Goal: Contribute content

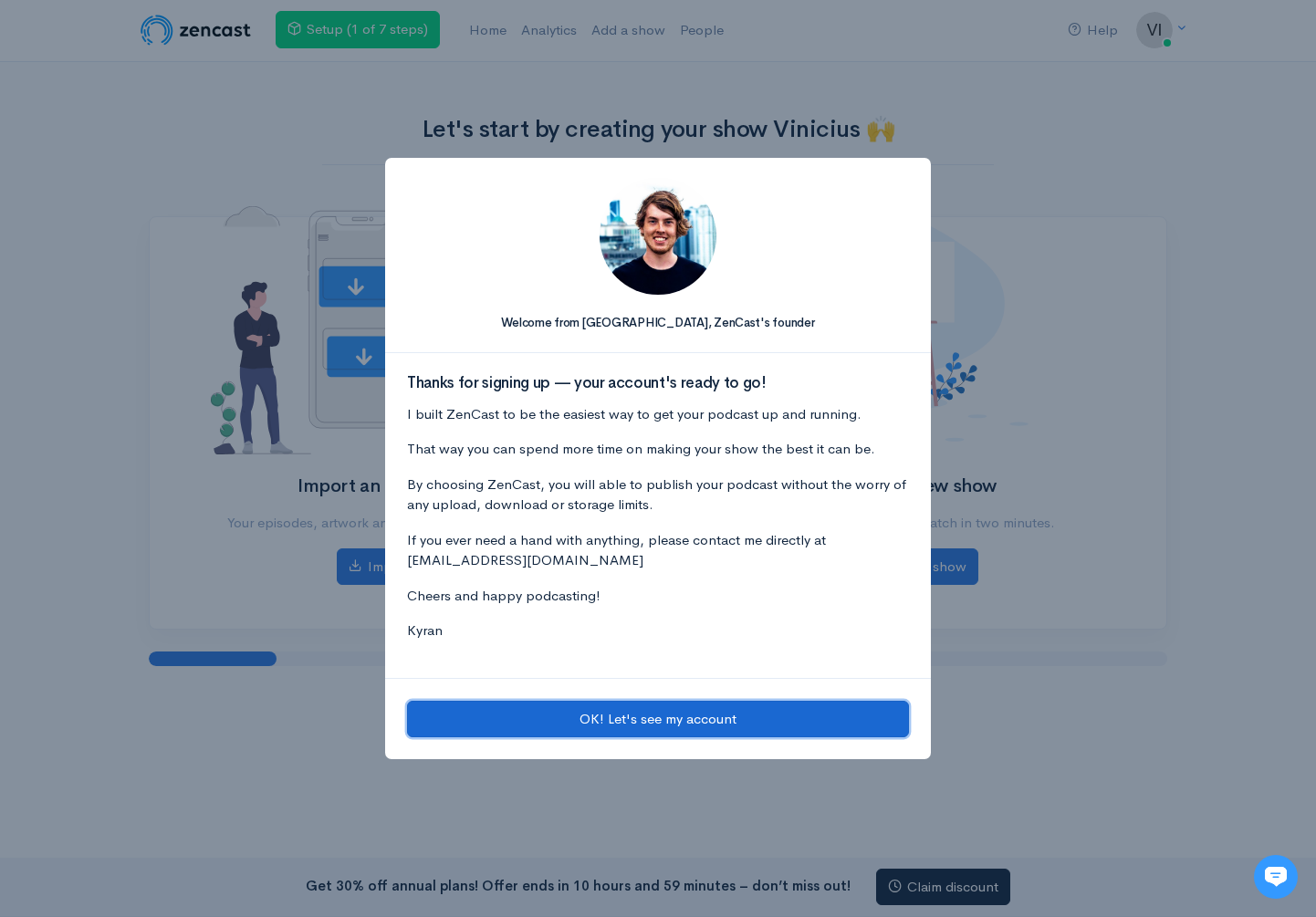
click at [662, 719] on button "OK! Let's see my account" at bounding box center [658, 720] width 502 height 38
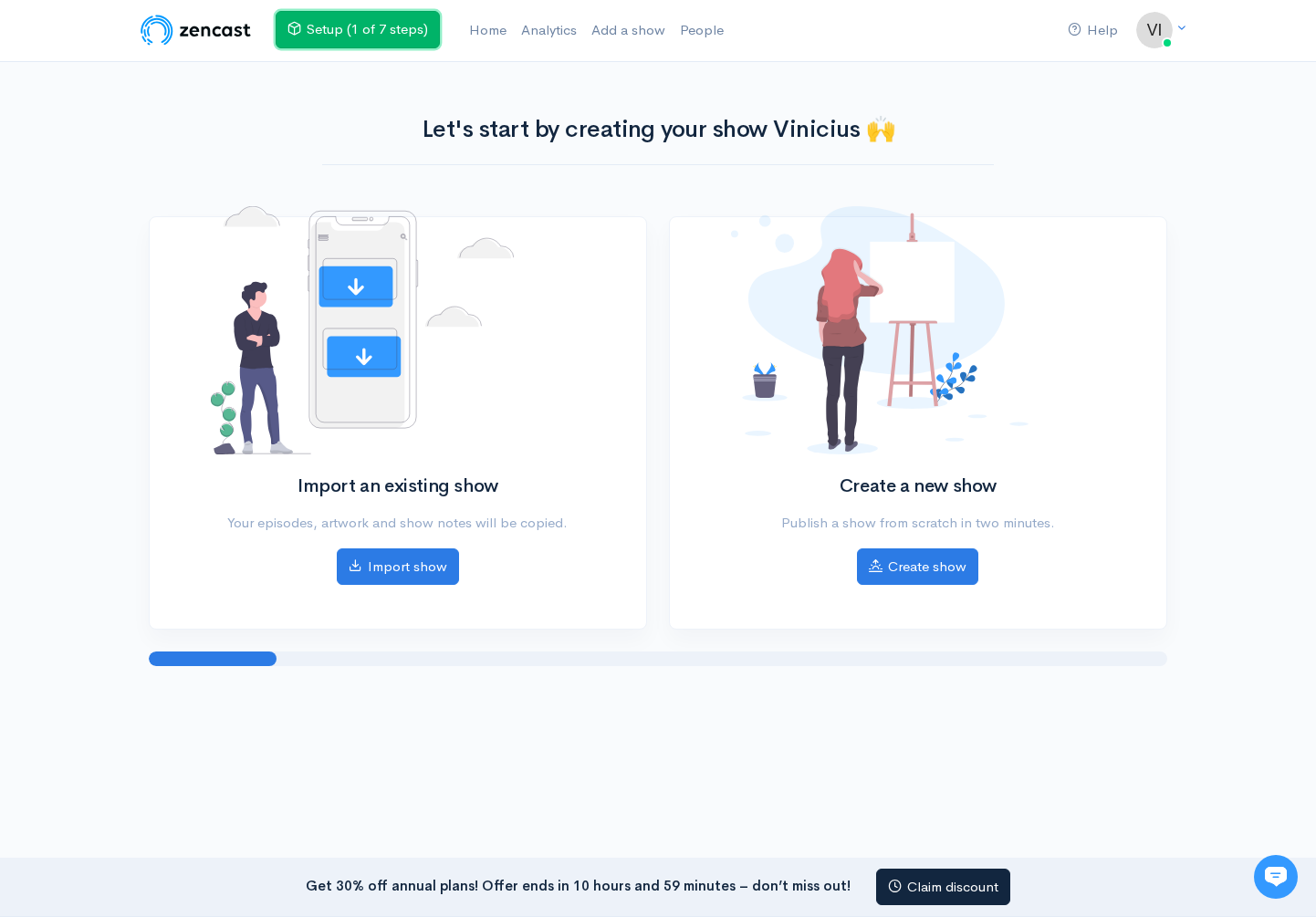
click at [407, 39] on link "Setup (1 of 7 steps)" at bounding box center [357, 30] width 164 height 38
drag, startPoint x: 263, startPoint y: 658, endPoint x: 443, endPoint y: 659, distance: 180.0
click at [443, 659] on div at bounding box center [657, 658] width 1018 height 15
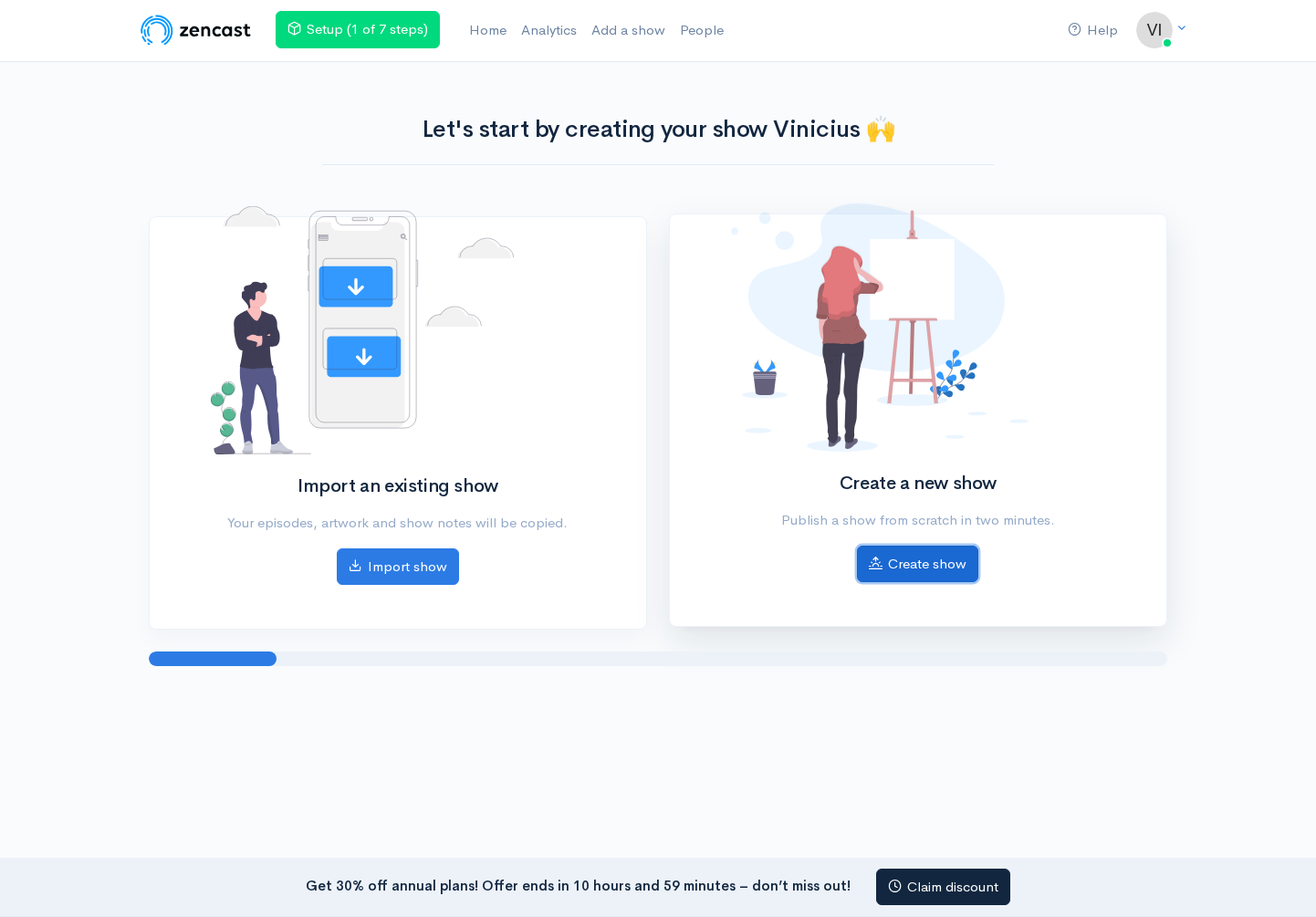
click at [944, 567] on link "Create show" at bounding box center [918, 565] width 121 height 38
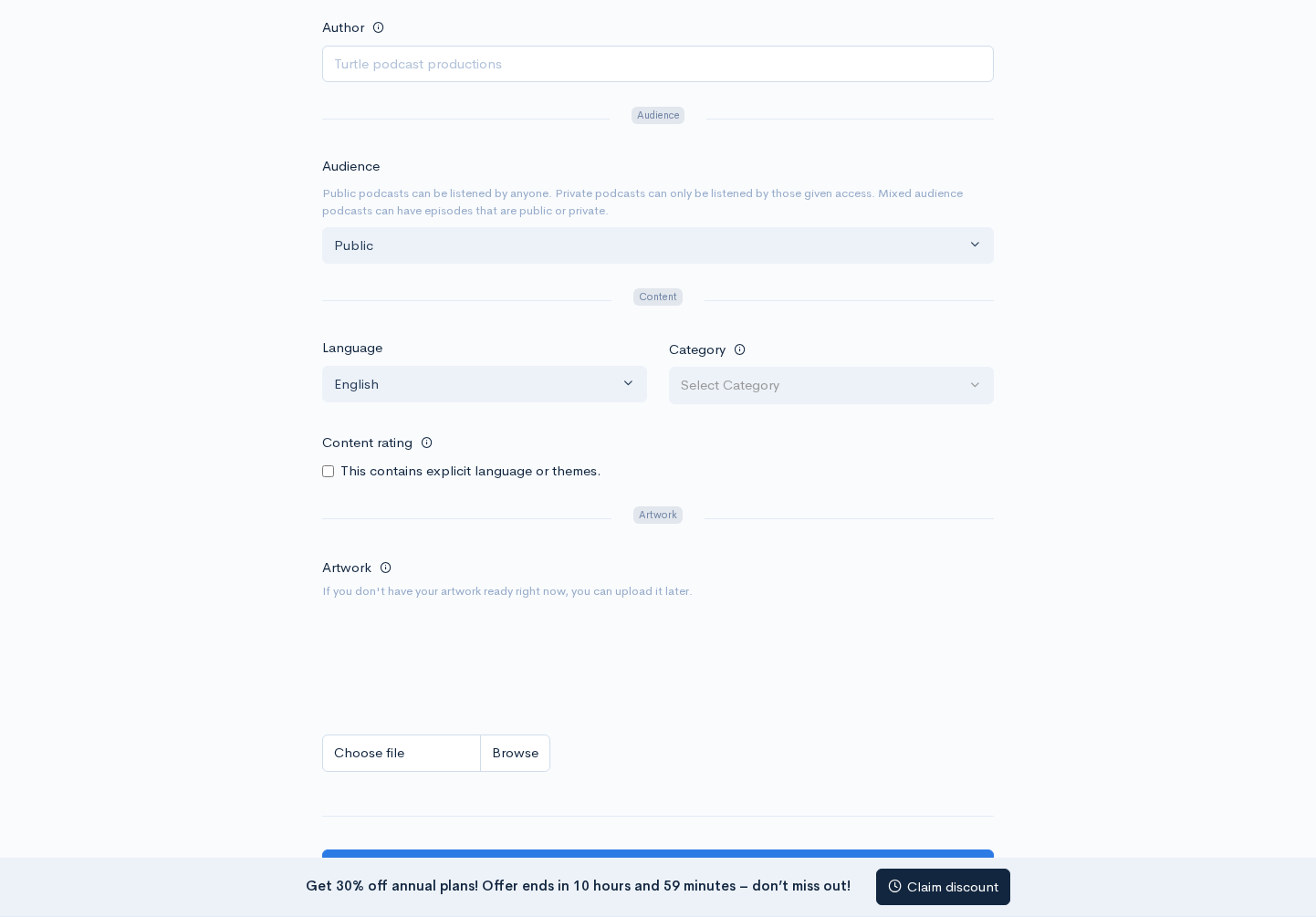
scroll to position [532, 0]
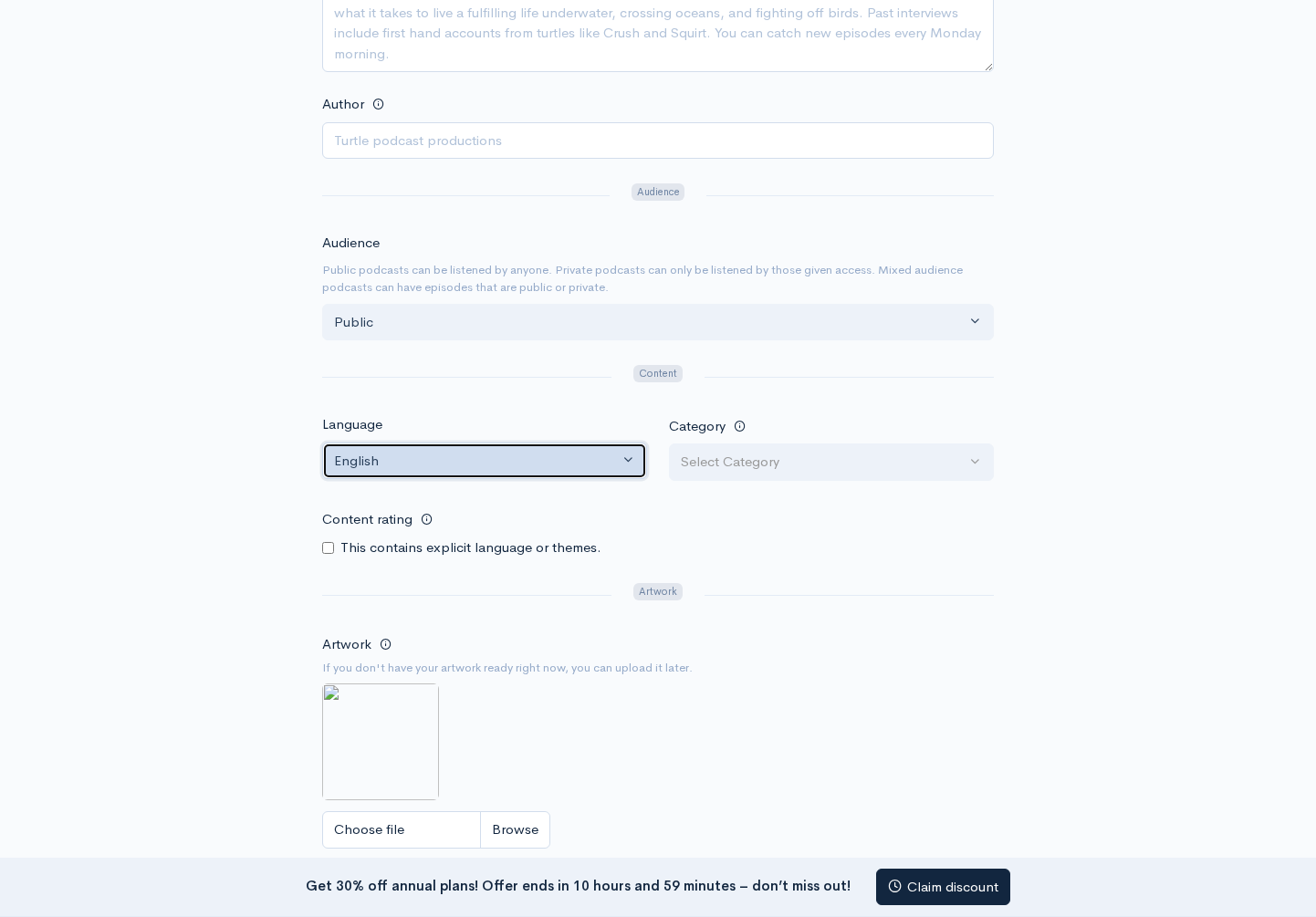
click at [631, 463] on button "English" at bounding box center [485, 462] width 325 height 38
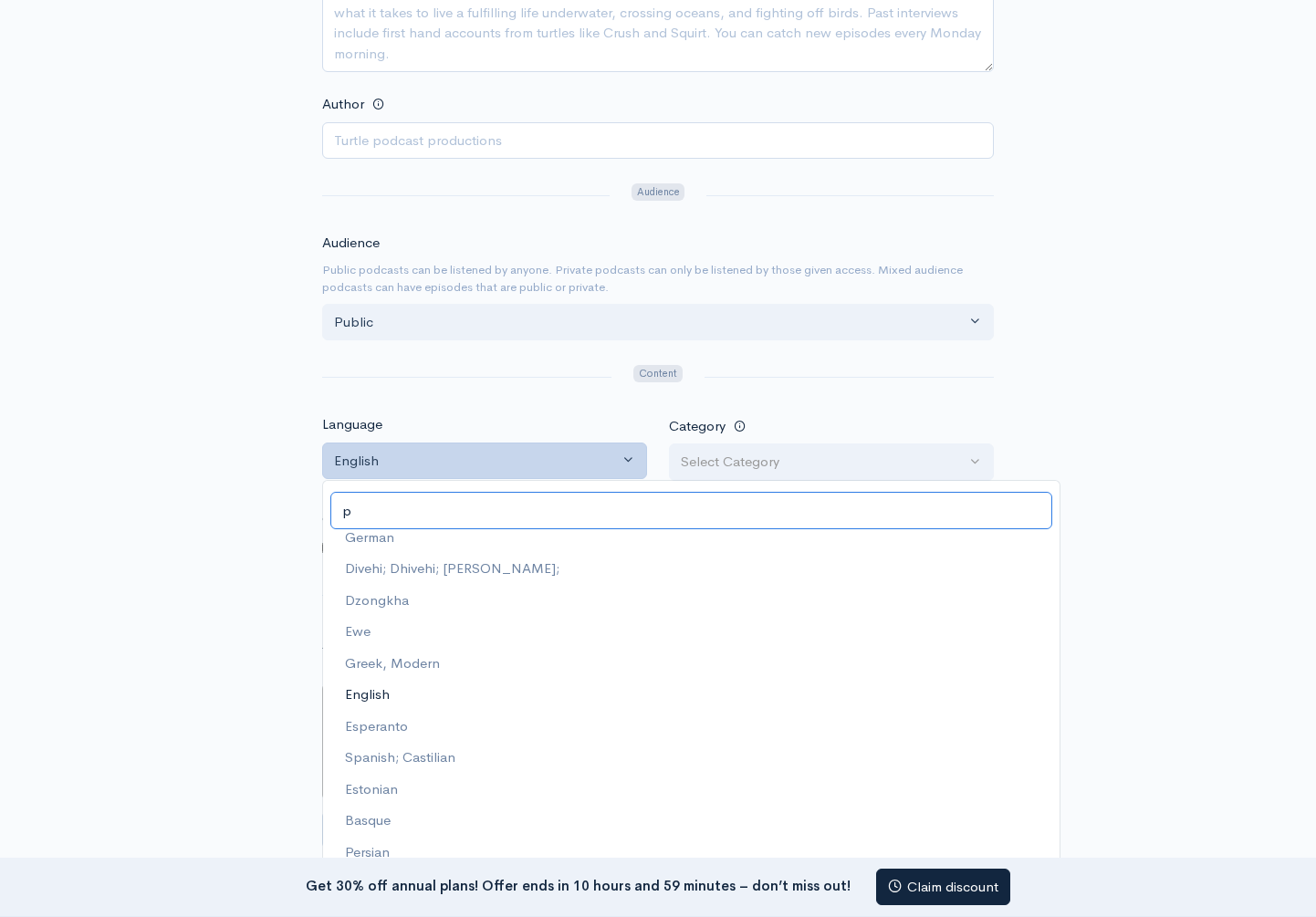
scroll to position [0, 0]
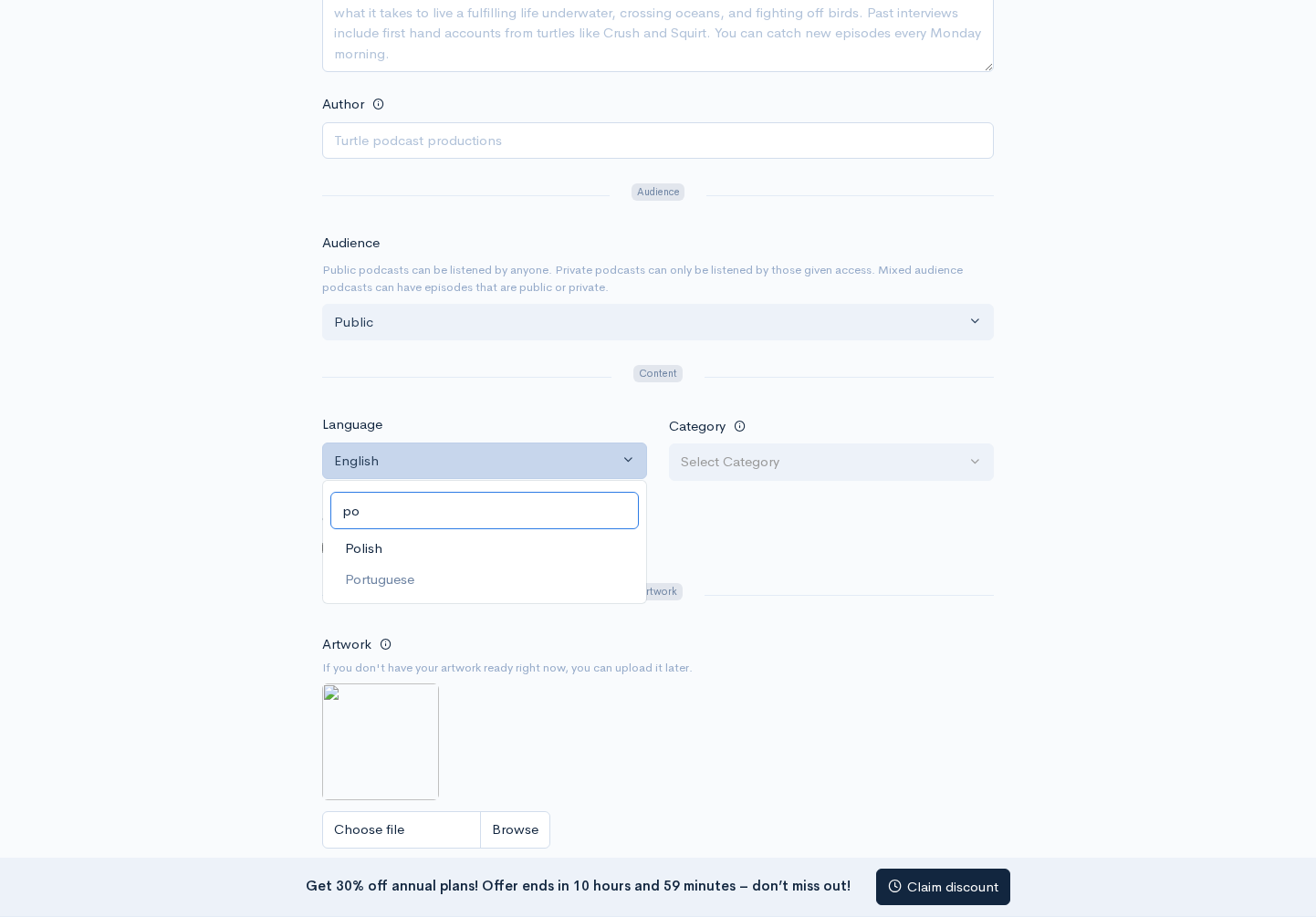
type input "p"
type input "por"
click at [476, 554] on link "Portuguese" at bounding box center [484, 548] width 323 height 32
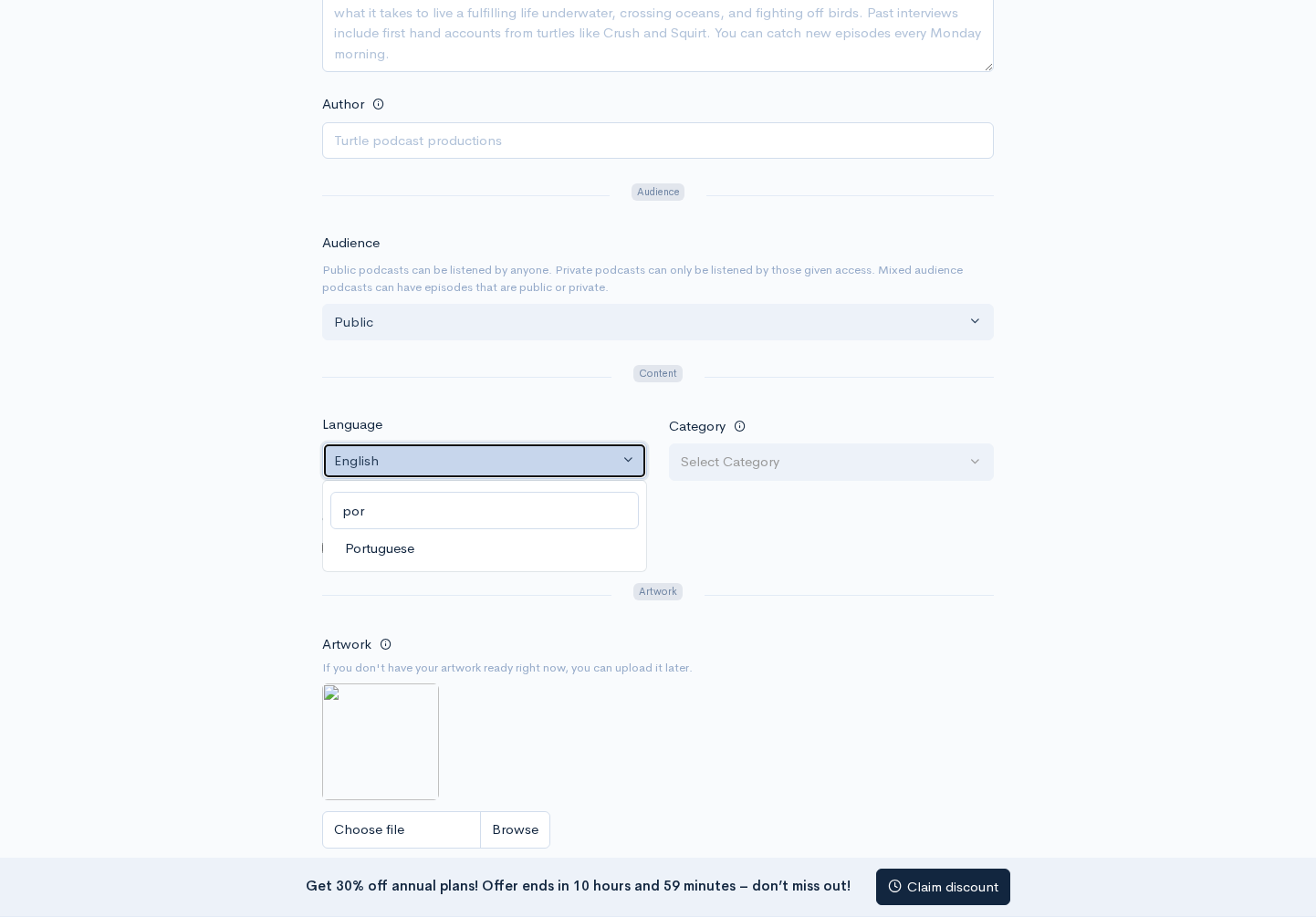
select select "pt"
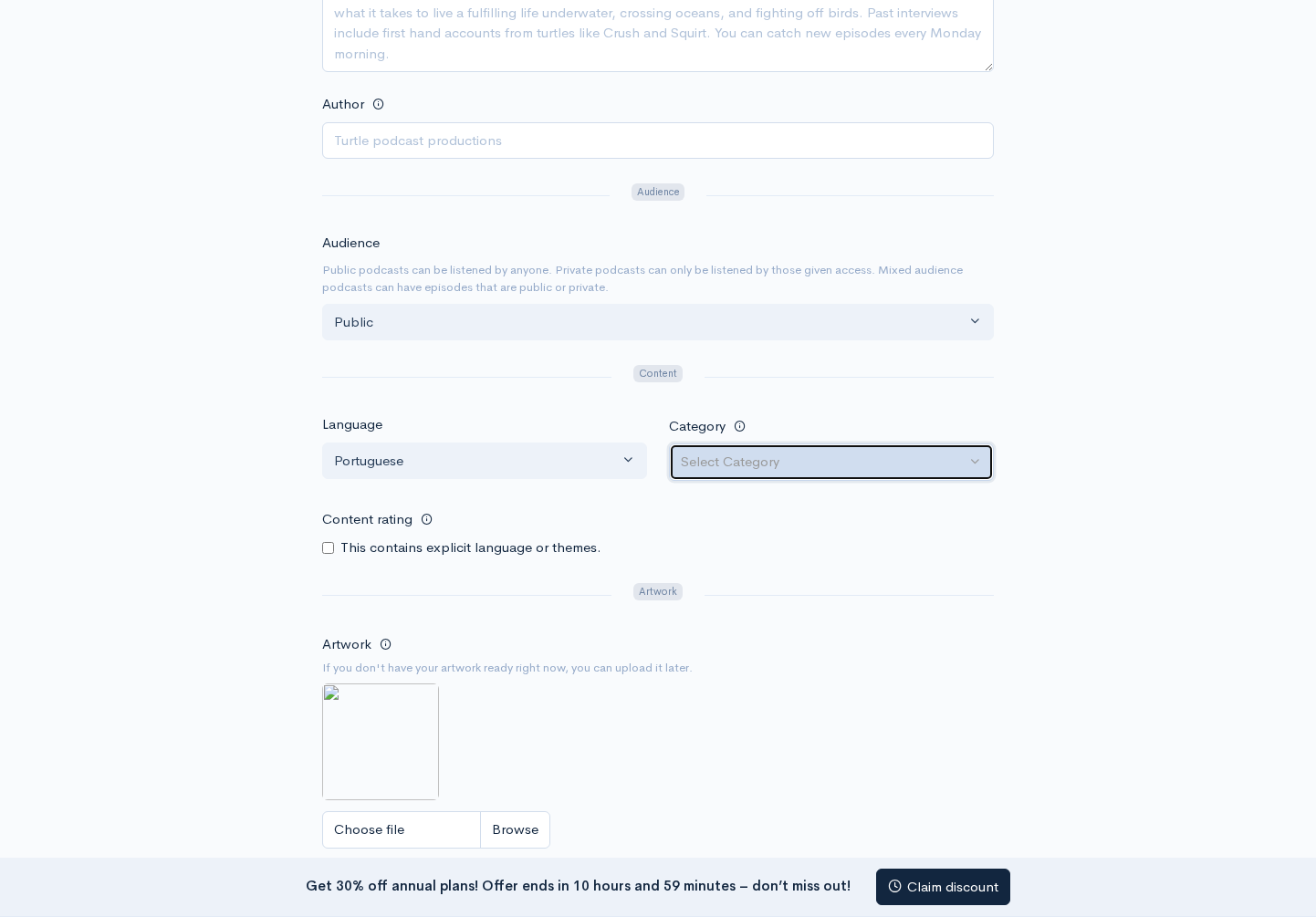
click at [912, 466] on div "Select Category" at bounding box center [823, 462] width 285 height 21
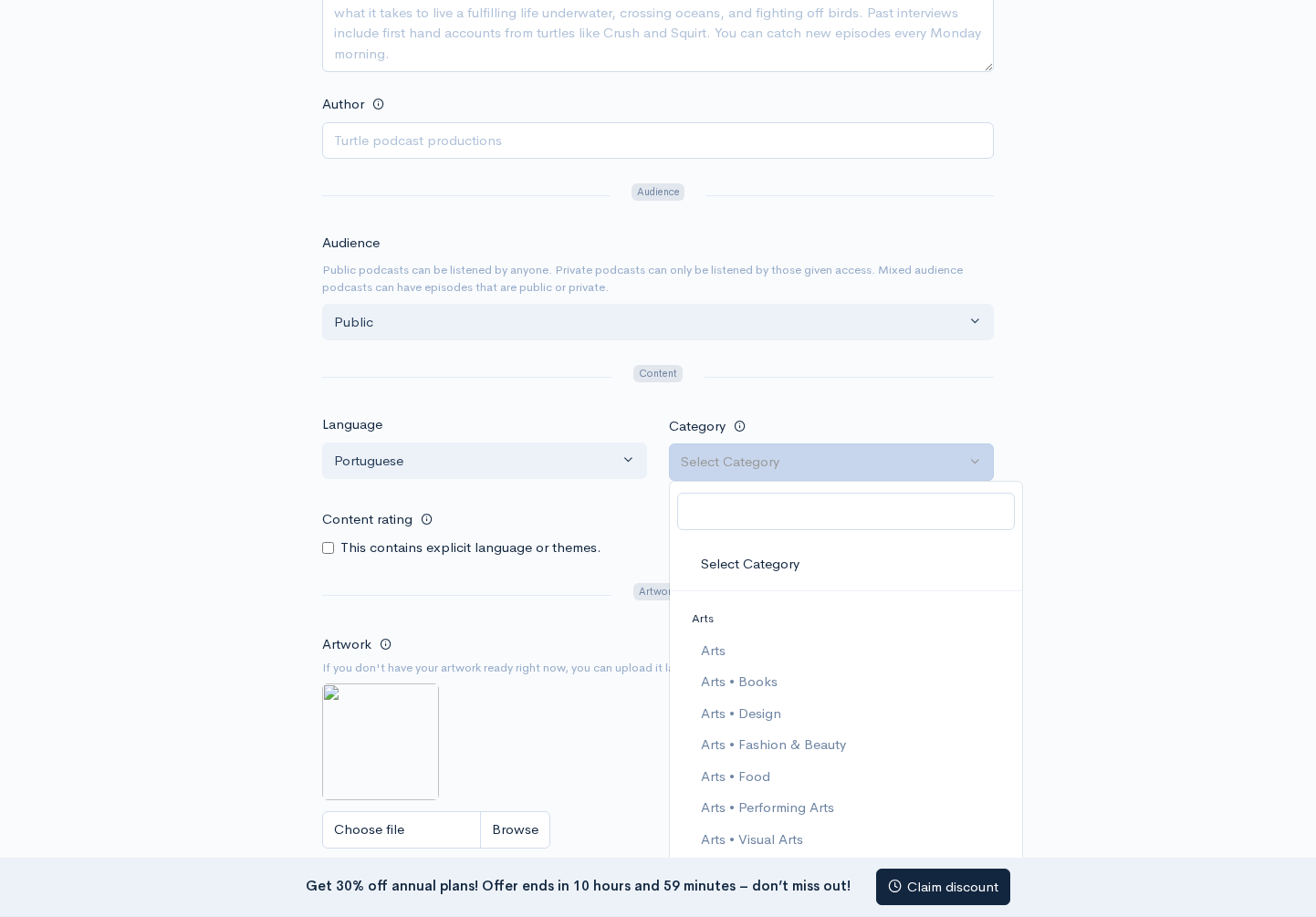
click at [1103, 608] on div "New show Add a new show Add as much information as you can now. You can always …" at bounding box center [657, 258] width 1040 height 1456
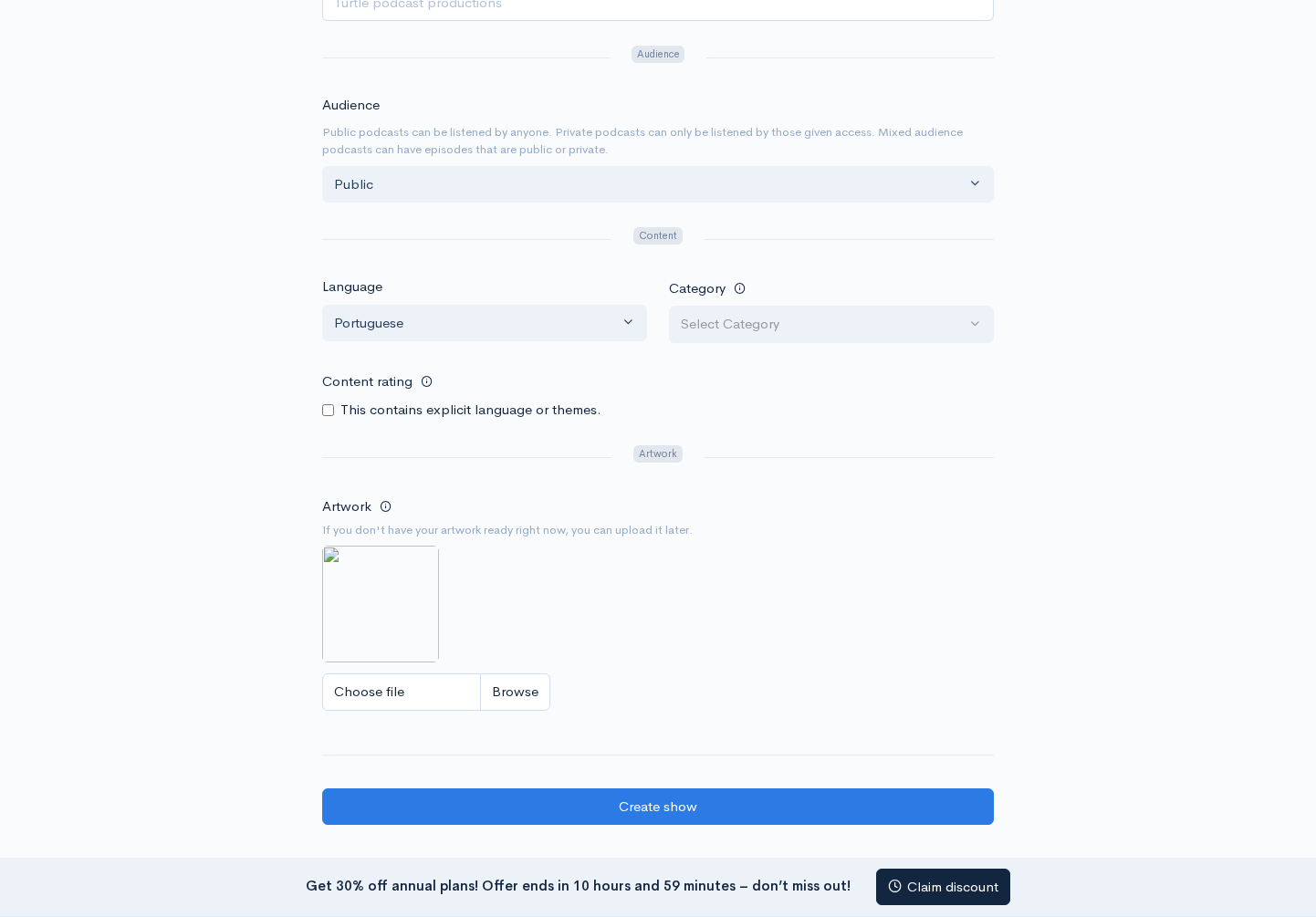
scroll to position [708, 0]
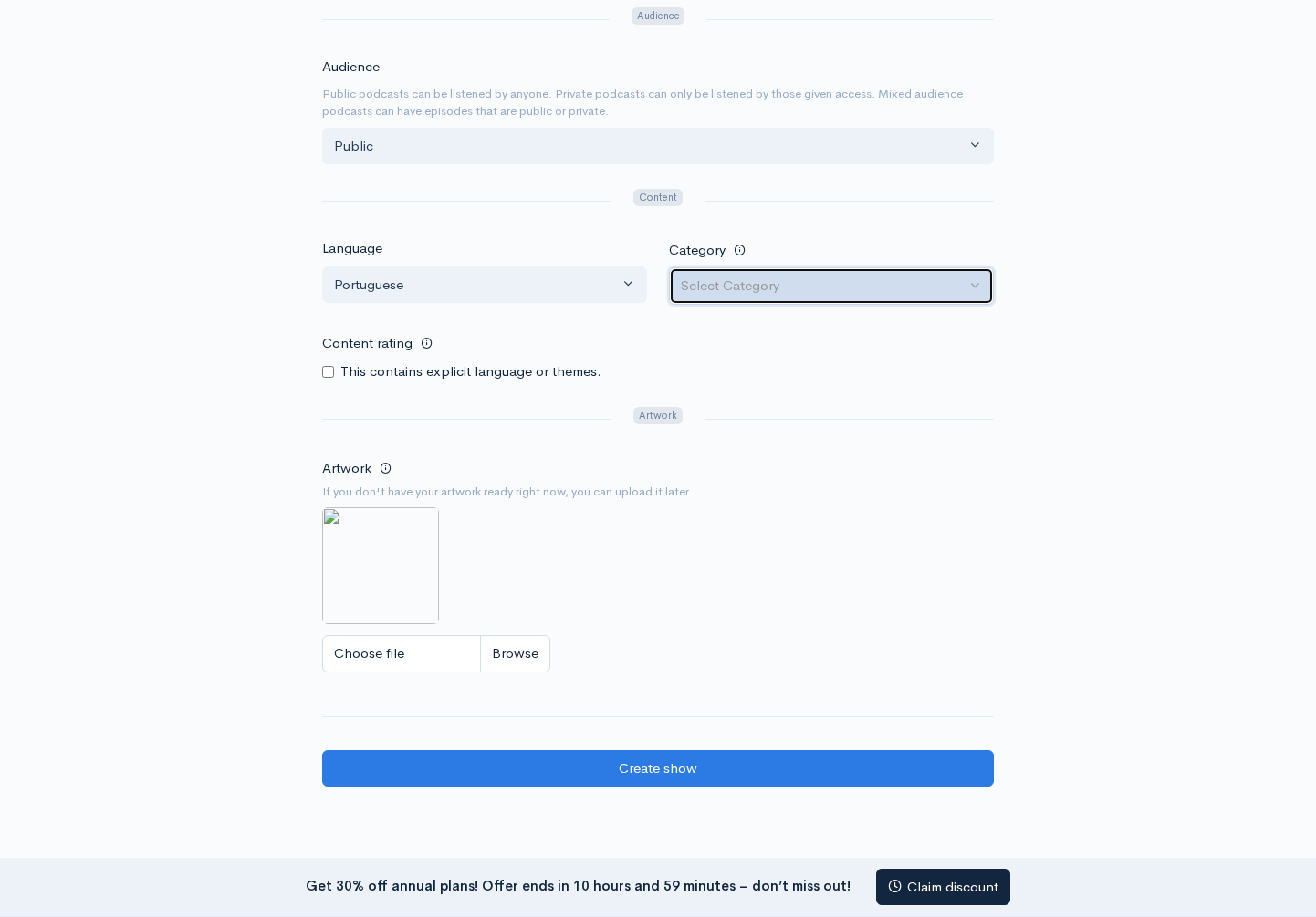
click at [823, 295] on div "Select Category" at bounding box center [823, 286] width 285 height 21
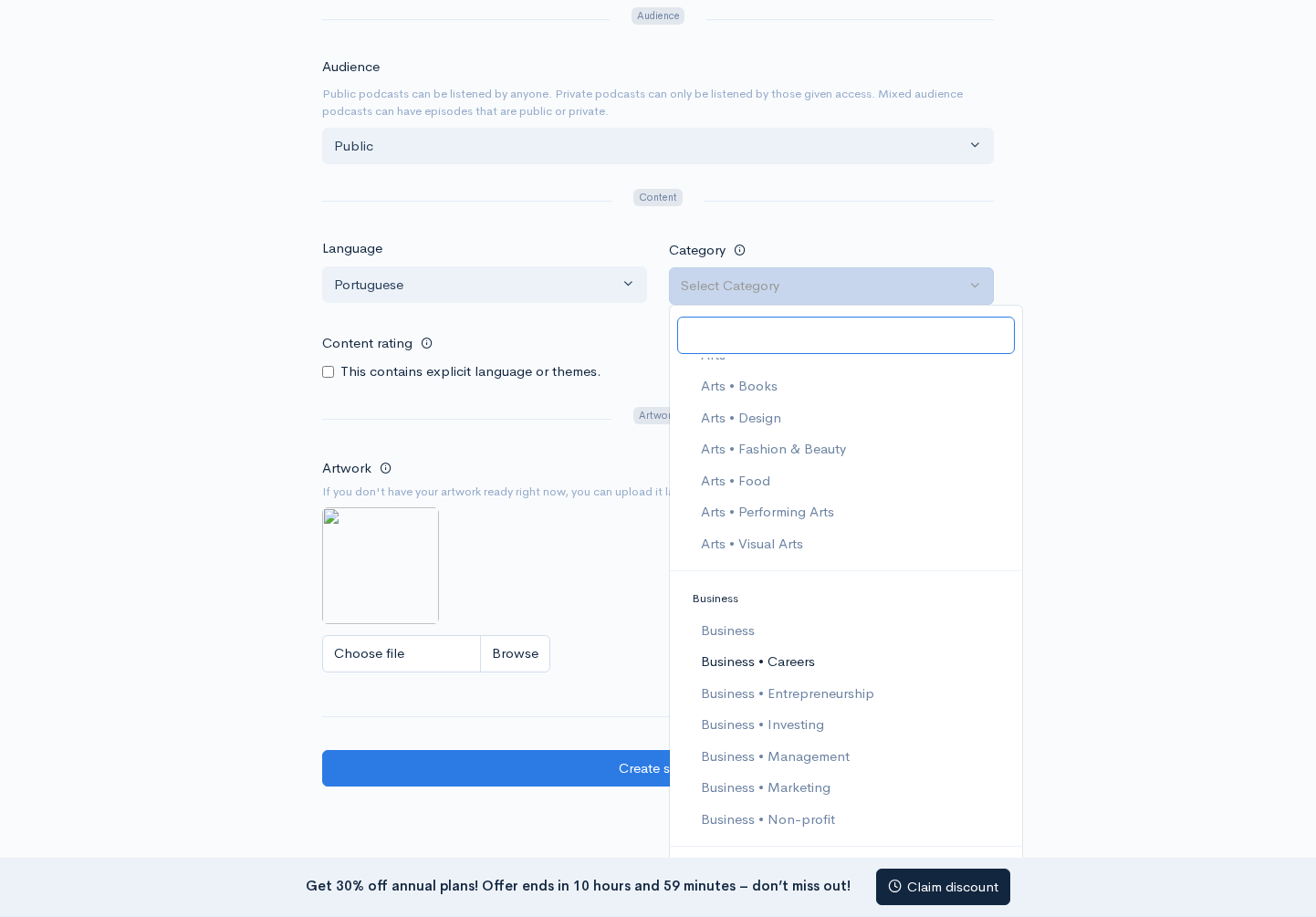
scroll to position [168, 0]
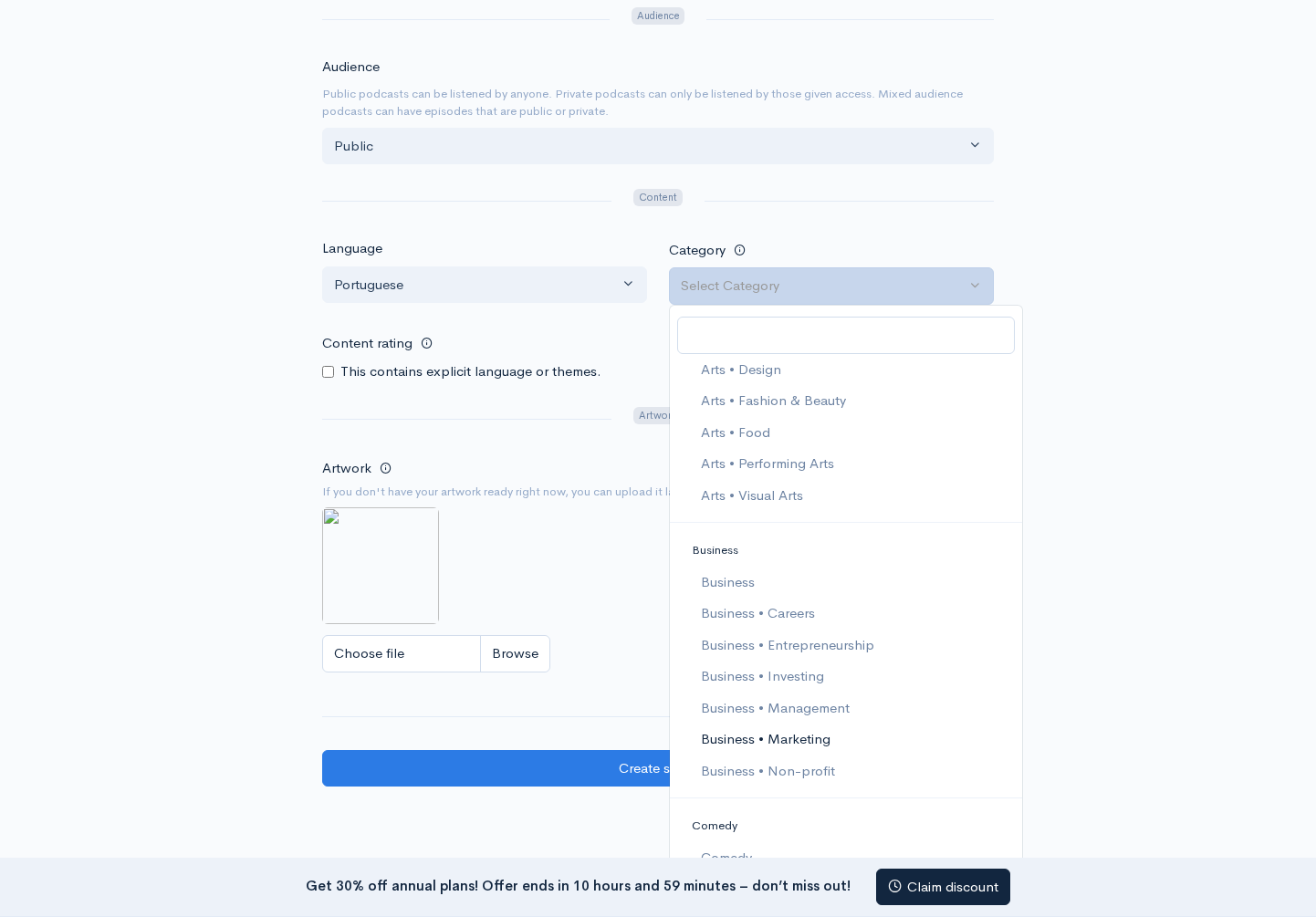
click at [822, 728] on link "Business • Marketing" at bounding box center [846, 740] width 352 height 32
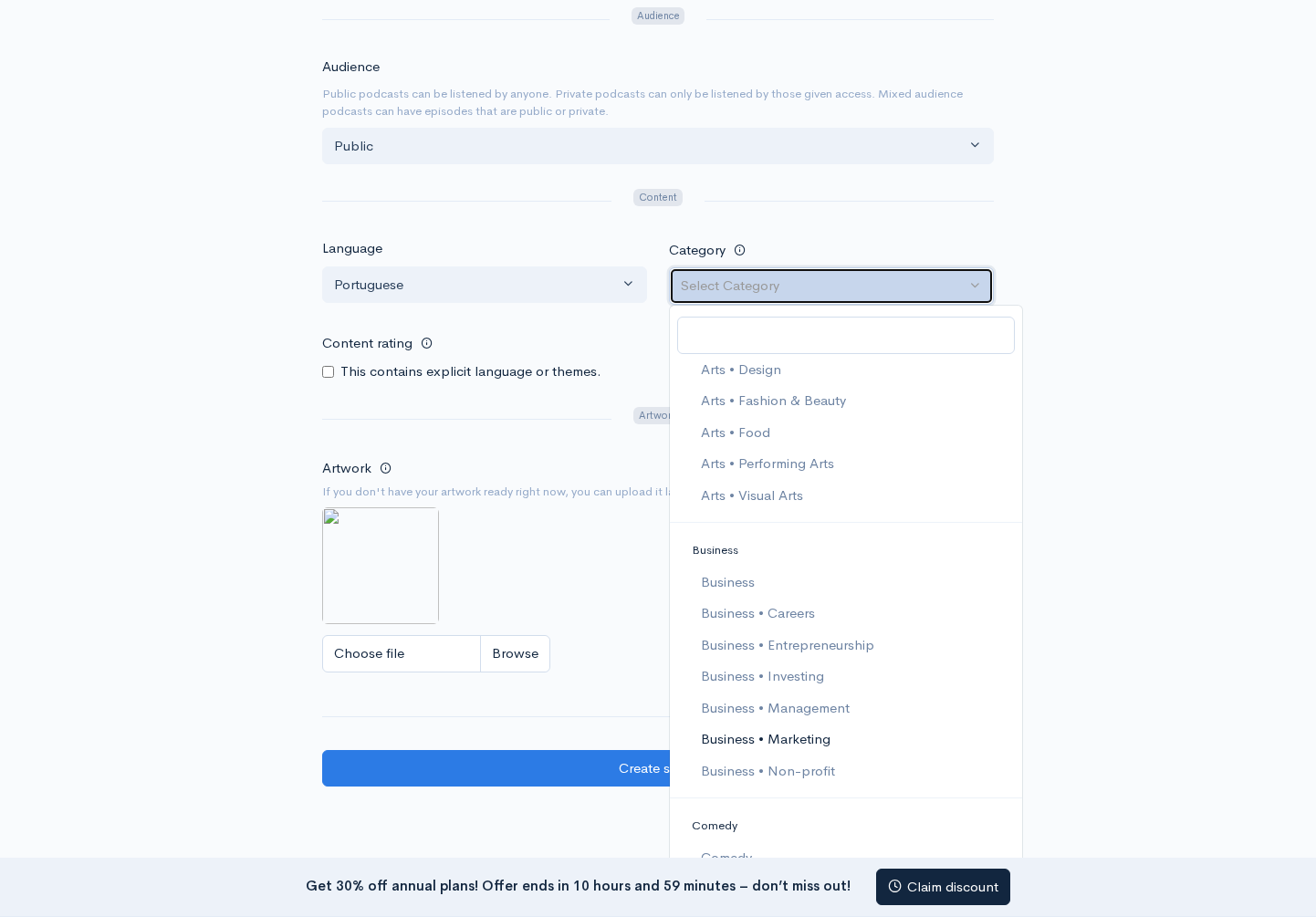
select select "Business > Marketing"
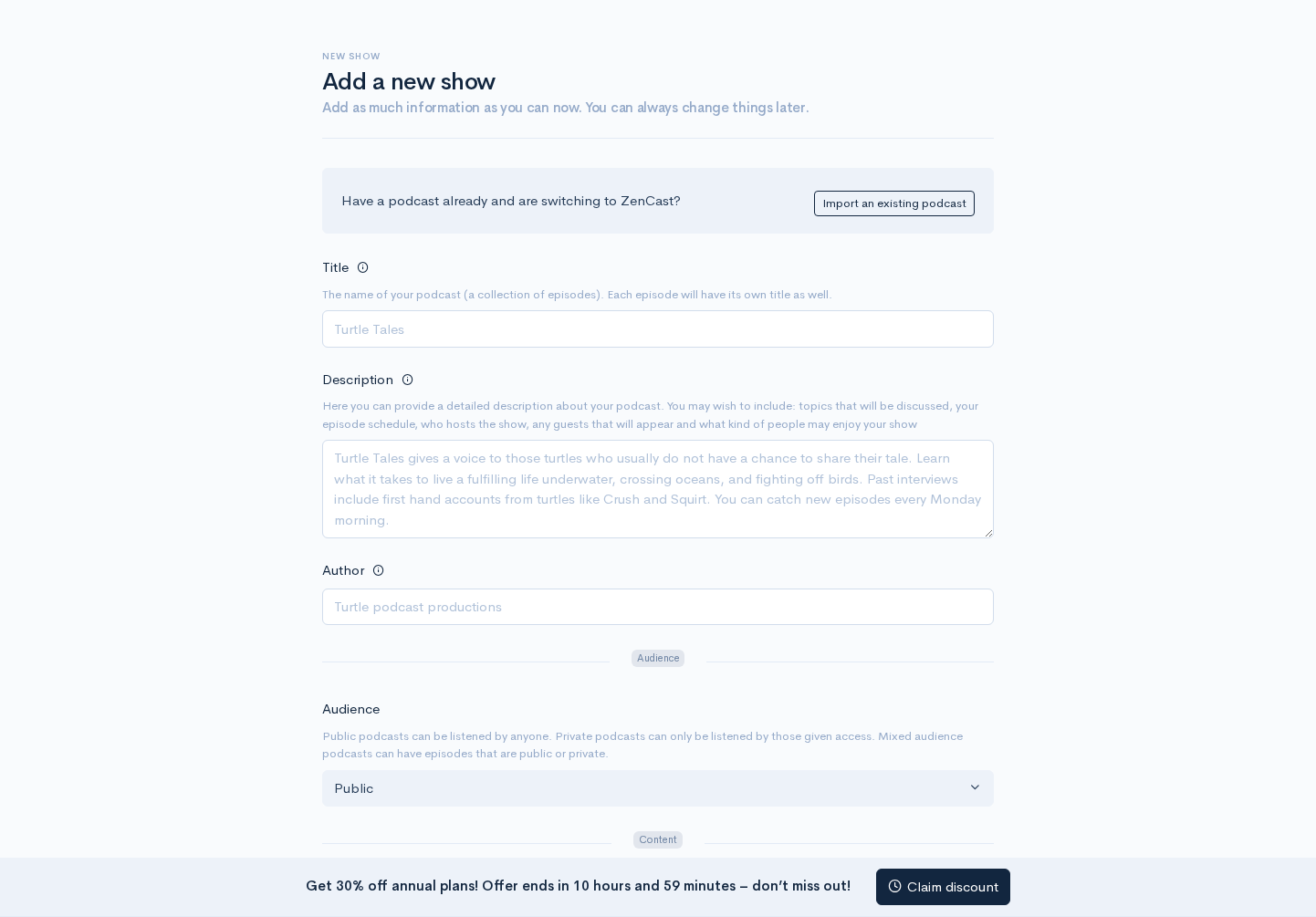
scroll to position [0, 0]
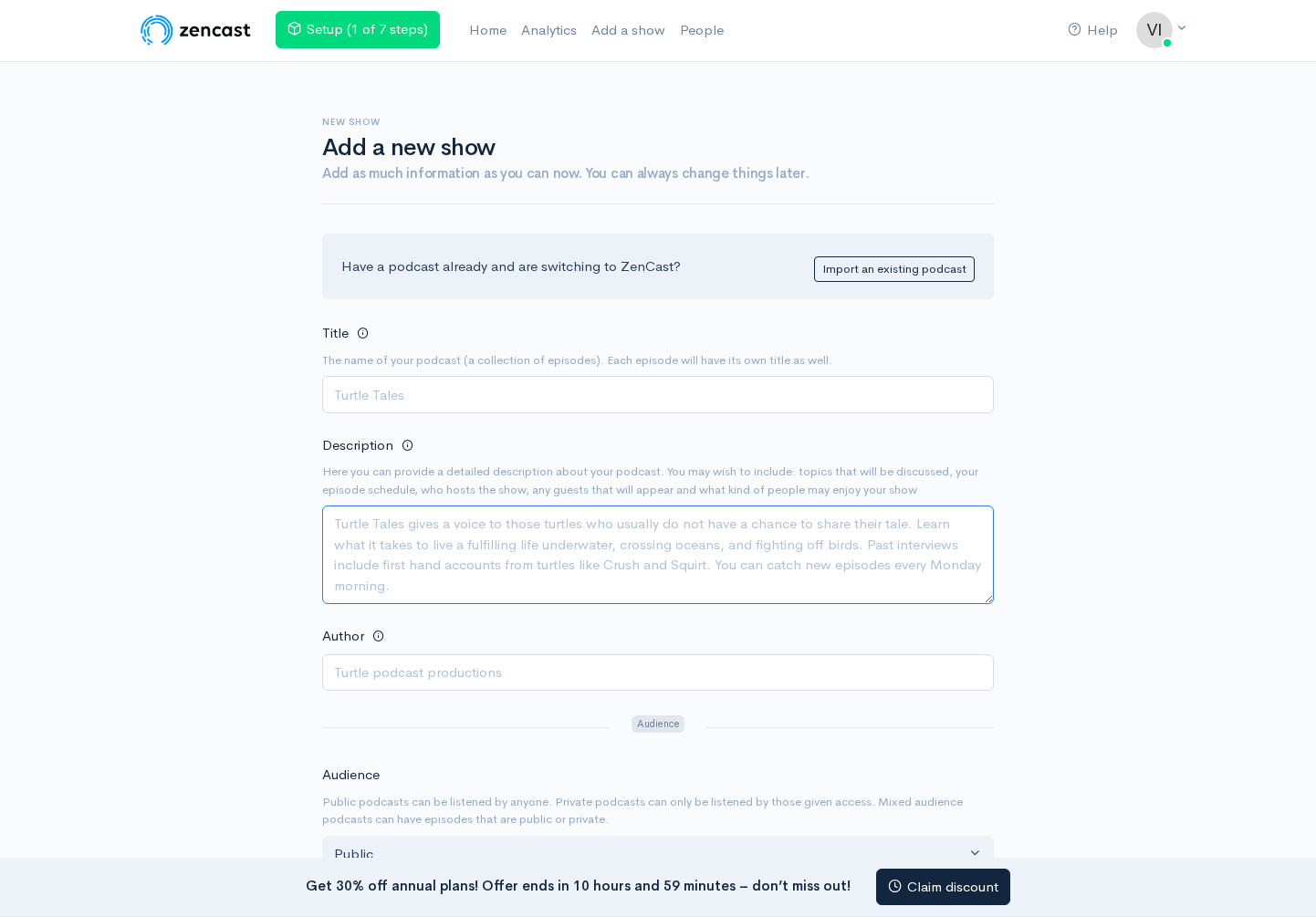
click at [476, 538] on textarea "Description" at bounding box center [658, 555] width 672 height 99
paste textarea "O Orbitalks é o novo programa criado pela Orbital para discutir ideias que real…"
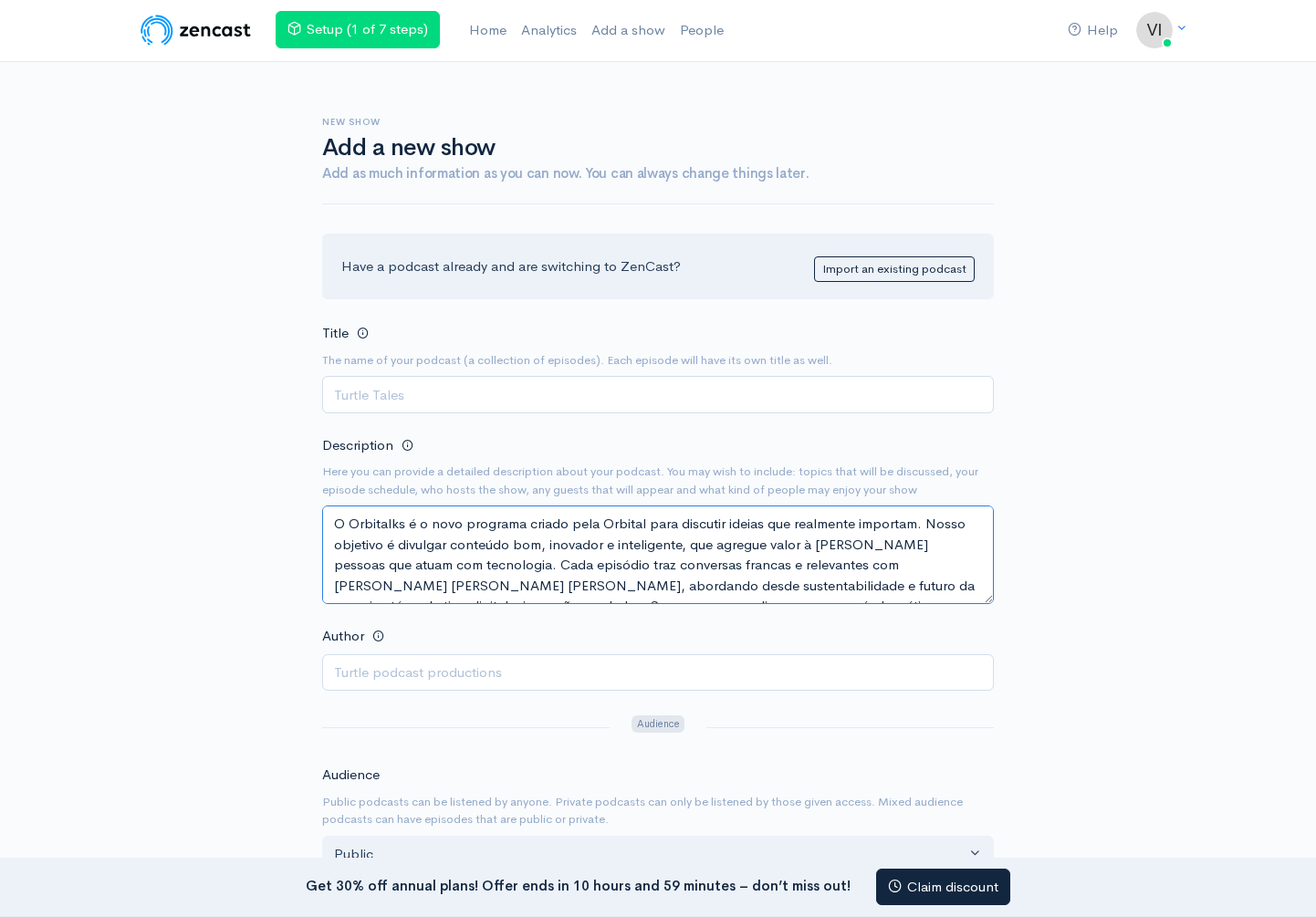
scroll to position [32, 0]
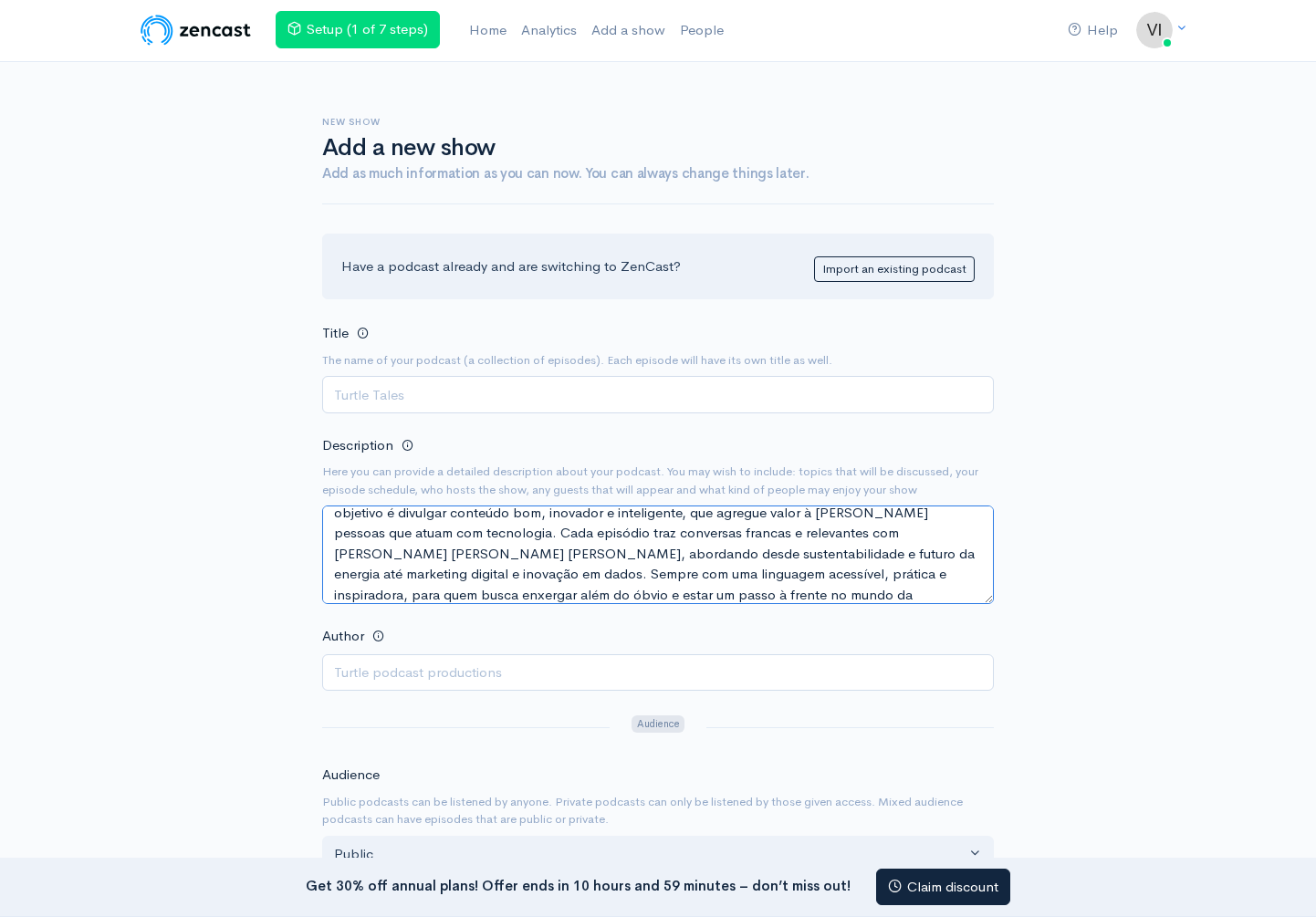
type textarea "O Orbitalks é o novo programa criado pela Orbital para discutir ideias que real…"
click at [548, 395] on input "Title" at bounding box center [658, 395] width 672 height 38
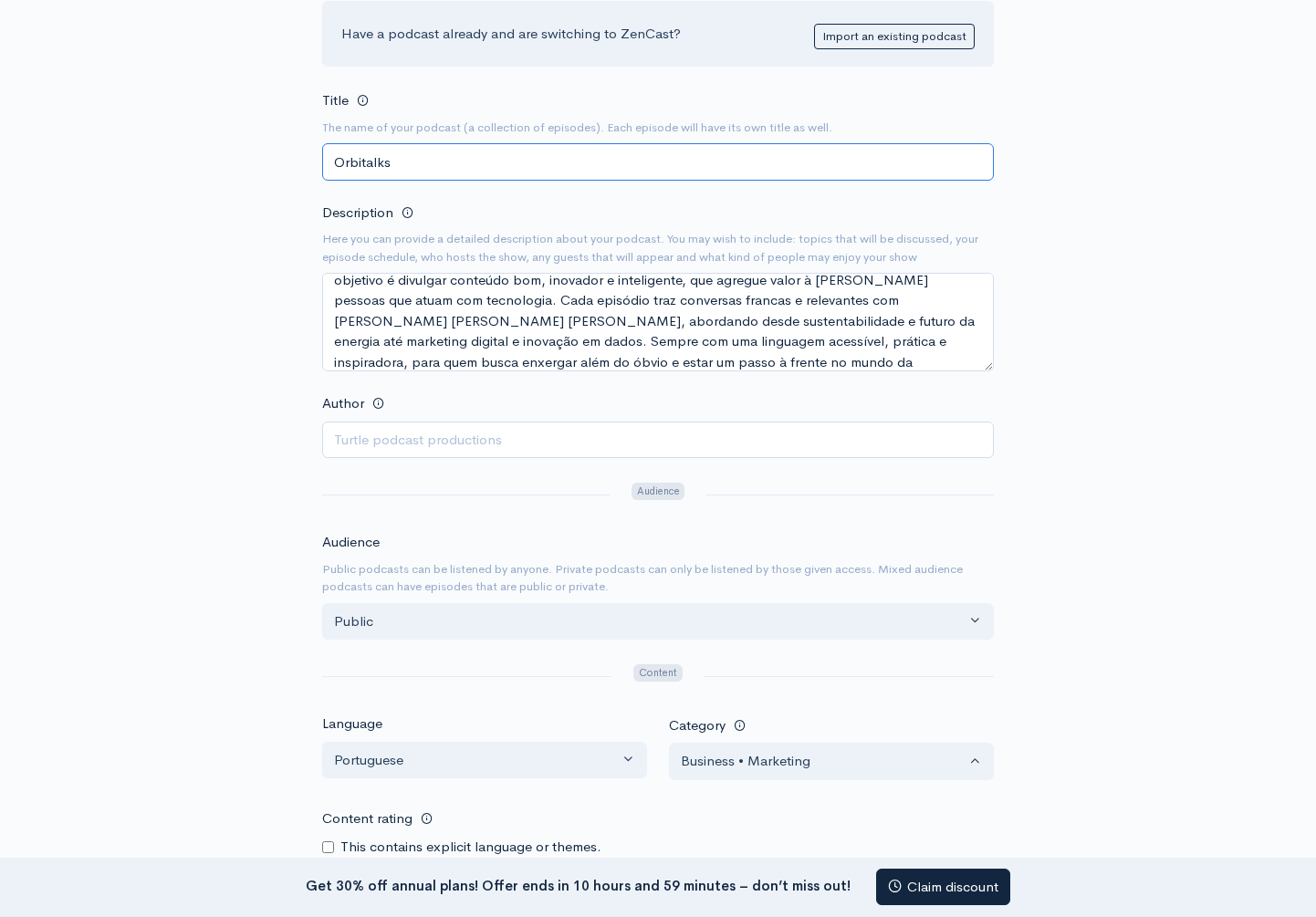
scroll to position [246, 0]
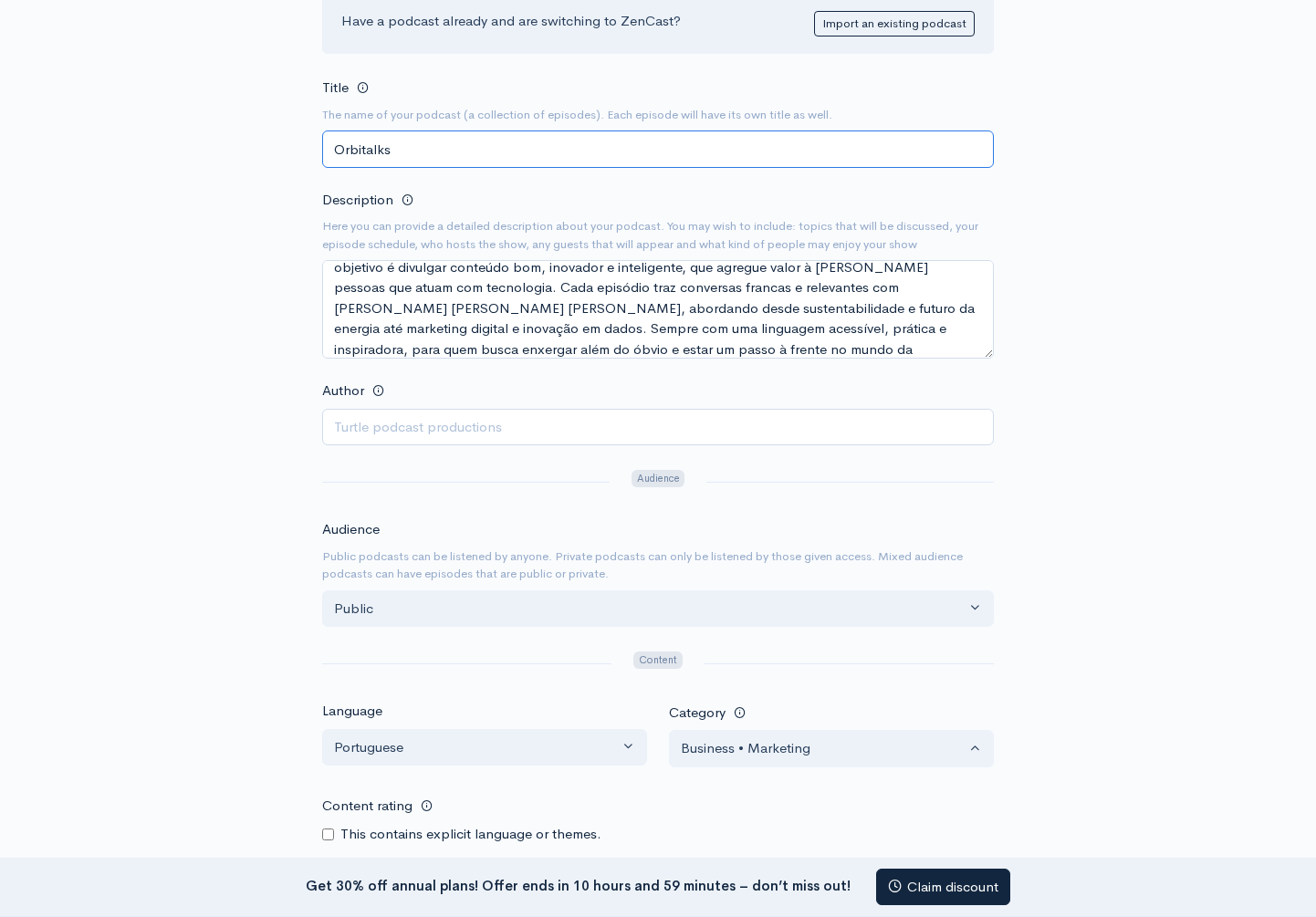
type input "Orbitalks"
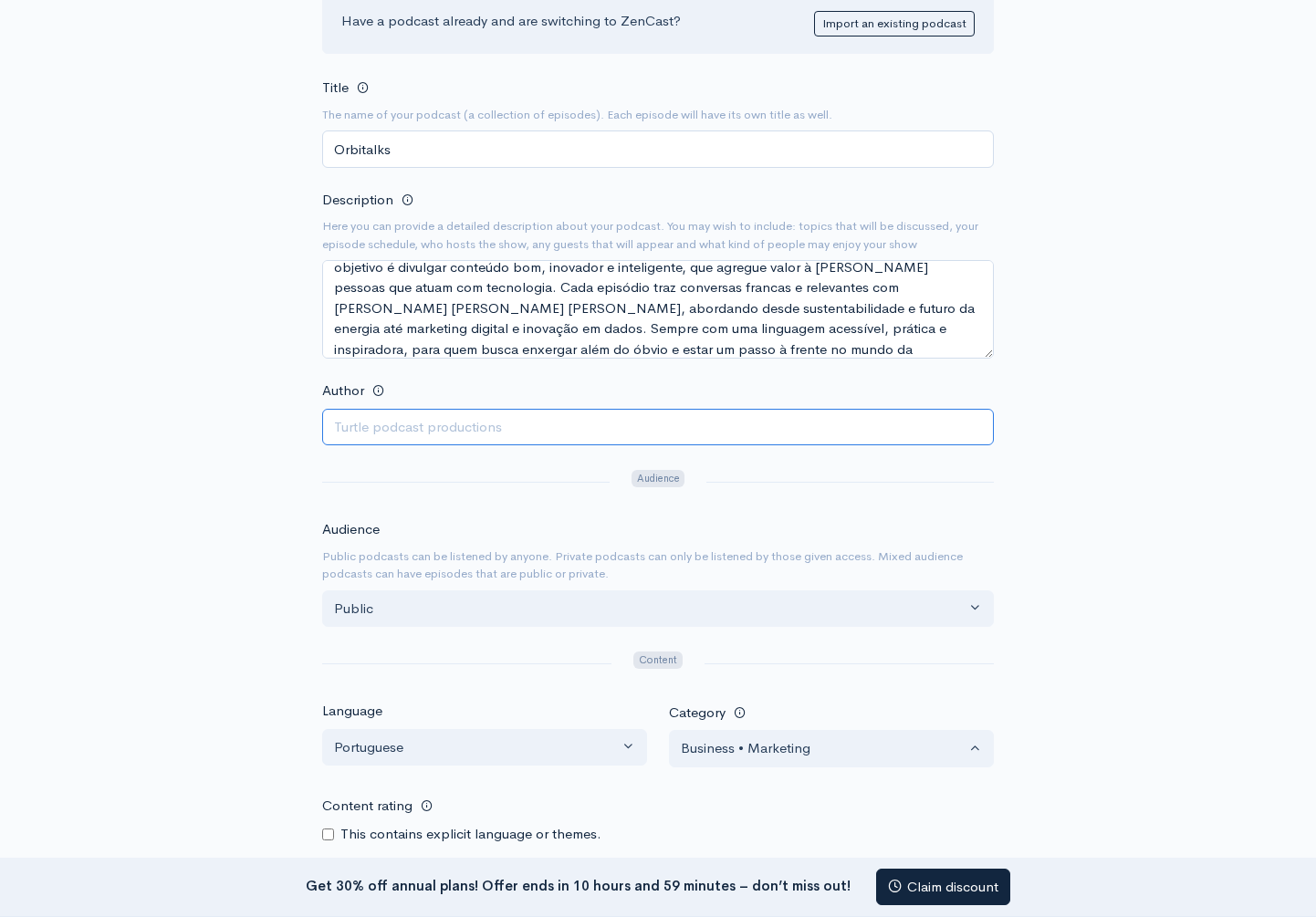
click at [725, 428] on input "Author" at bounding box center [658, 428] width 672 height 38
type input "Orbital"
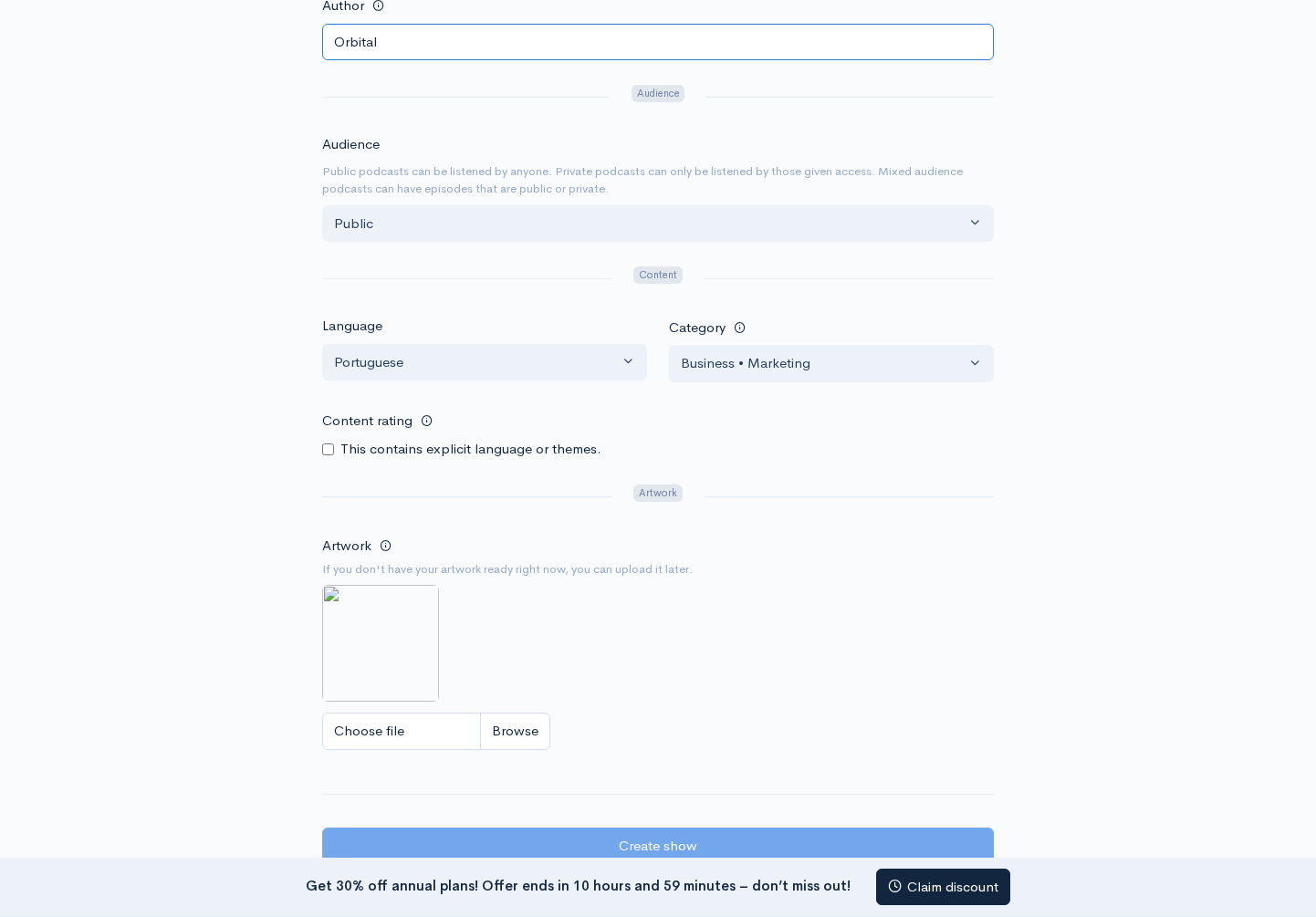
scroll to position [731, 0]
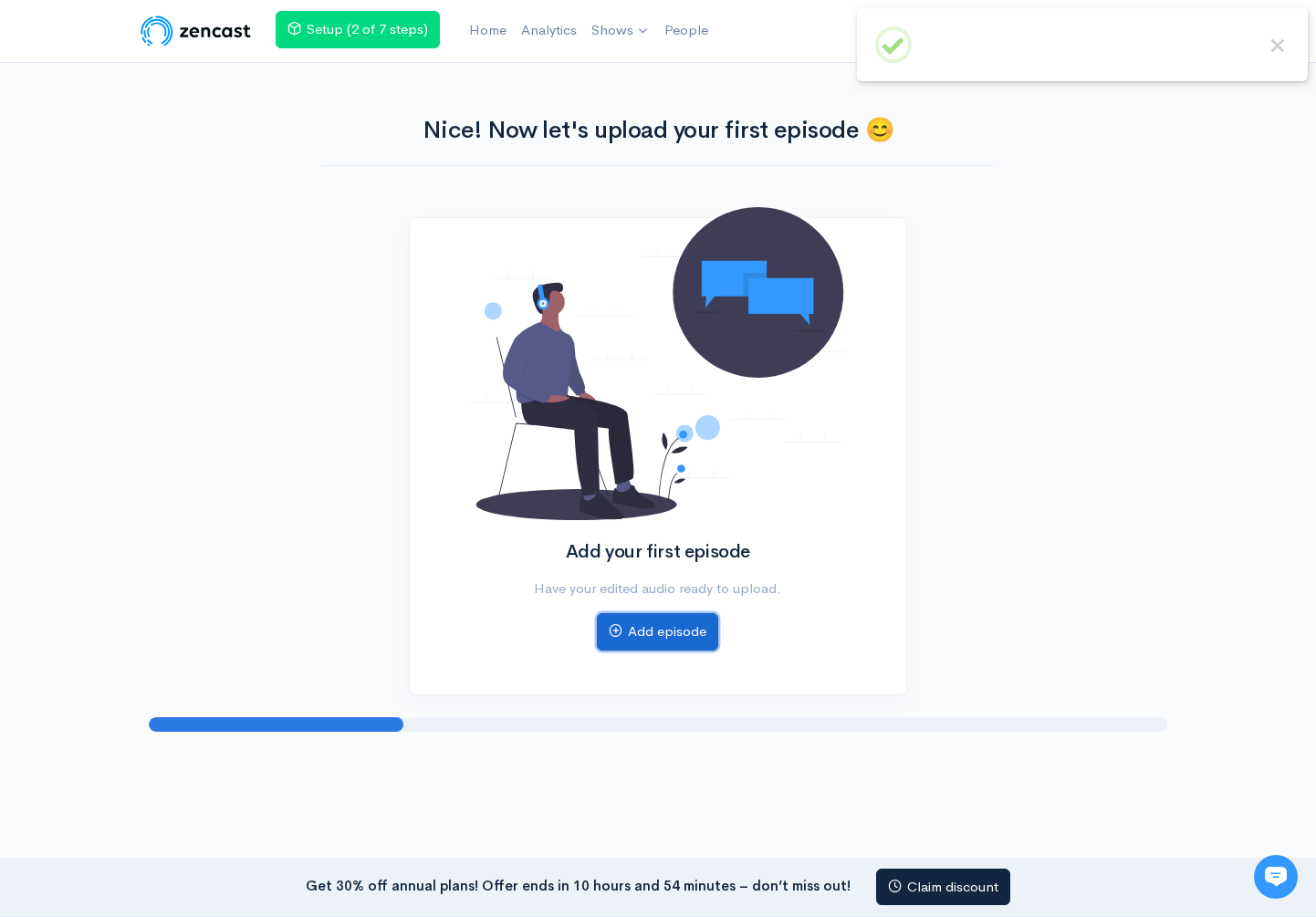
click at [657, 628] on link "Add episode" at bounding box center [657, 632] width 121 height 38
